Goal: Information Seeking & Learning: Learn about a topic

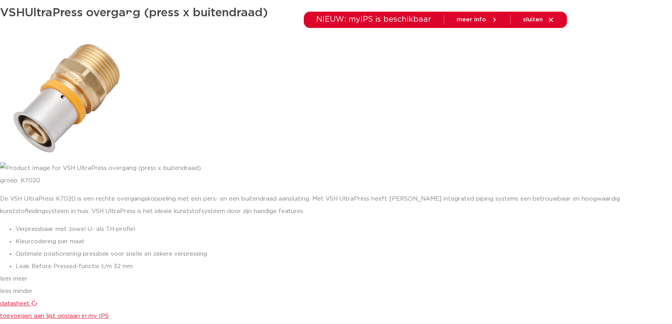
click at [56, 100] on img at bounding box center [66, 96] width 132 height 132
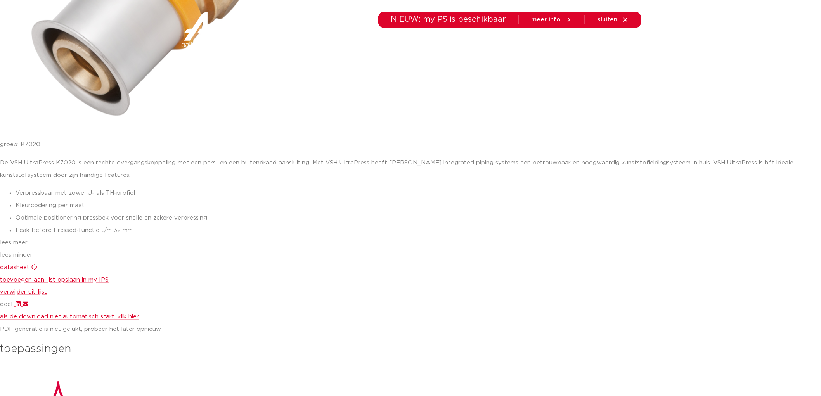
scroll to position [517, 0]
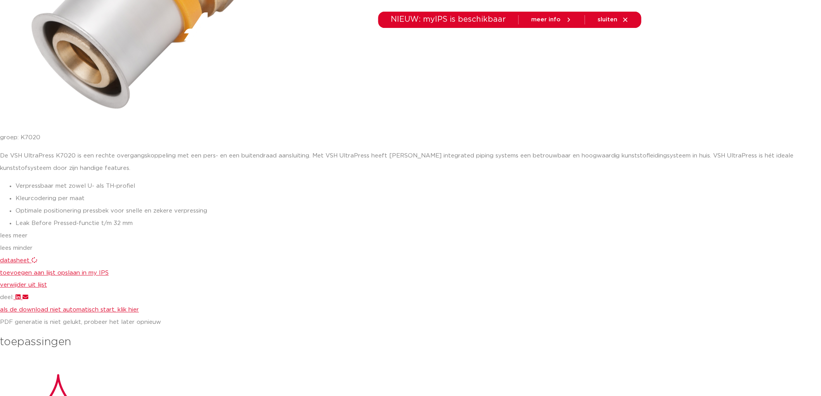
click at [16, 262] on span "datasheet" at bounding box center [14, 261] width 29 height 6
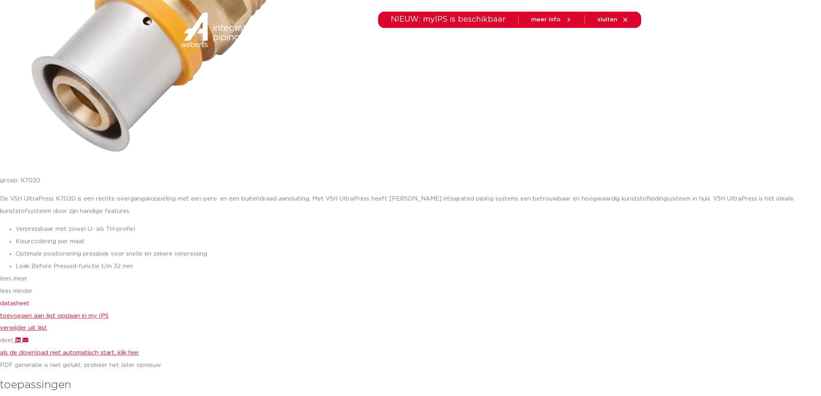
scroll to position [129, 0]
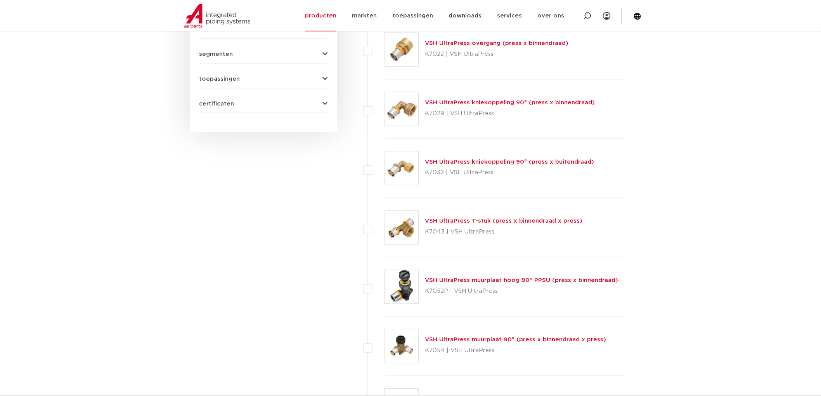
scroll to position [440, 0]
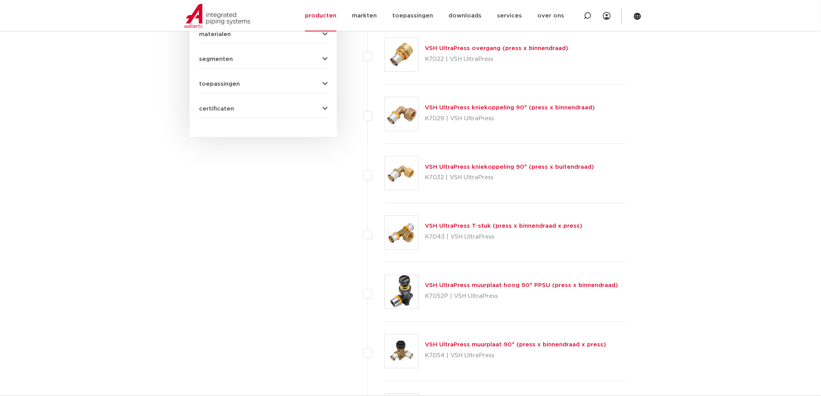
click at [451, 168] on link "VSH UltraPress kniekoppeling 90° (press x buitendraad)" at bounding box center [509, 167] width 169 height 6
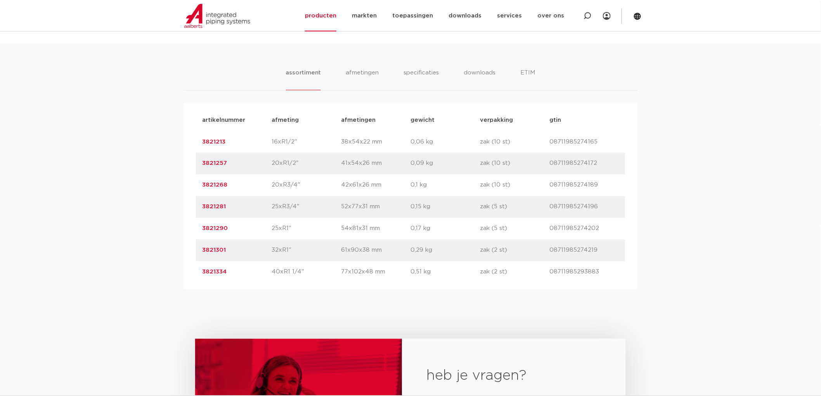
scroll to position [431, 0]
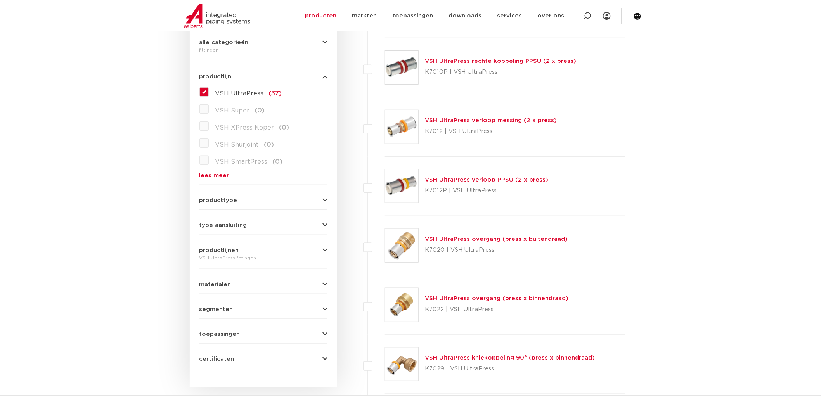
scroll to position [138, 0]
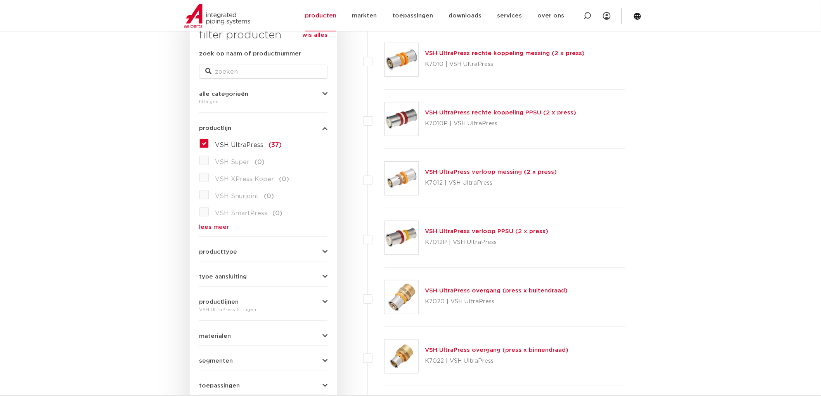
click at [451, 113] on link "VSH UltraPress rechte koppeling PPSU (2 x press)" at bounding box center [500, 113] width 151 height 6
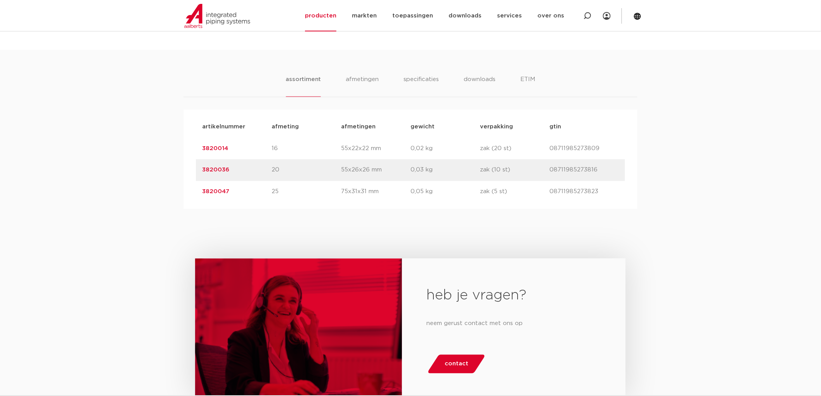
scroll to position [517, 0]
